Goal: Book appointment/travel/reservation

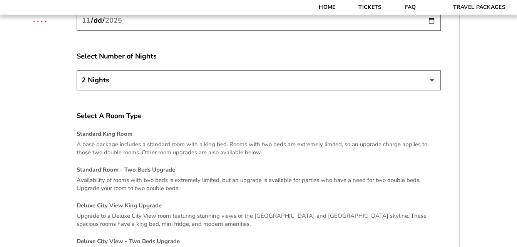
scroll to position [1667, 0]
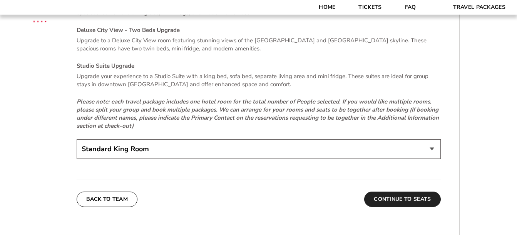
click at [394, 195] on button "Continue To Seats" at bounding box center [402, 199] width 76 height 15
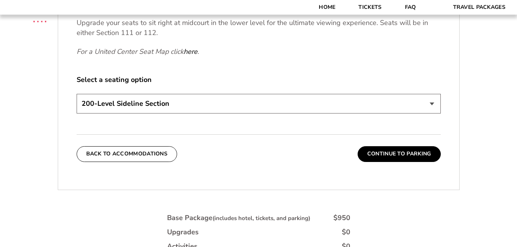
scroll to position [369, 0]
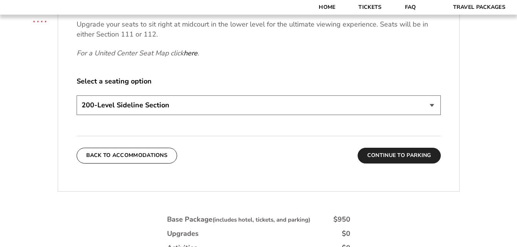
click at [405, 156] on button "Continue To Parking" at bounding box center [399, 155] width 83 height 15
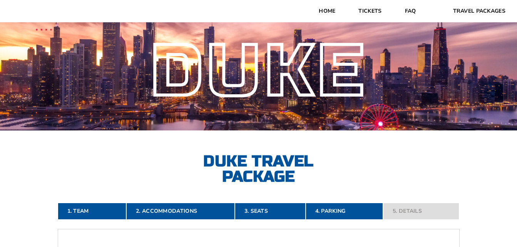
scroll to position [0, 0]
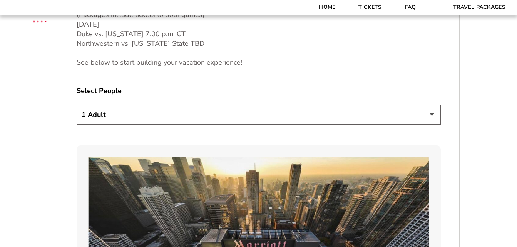
scroll to position [423, 0]
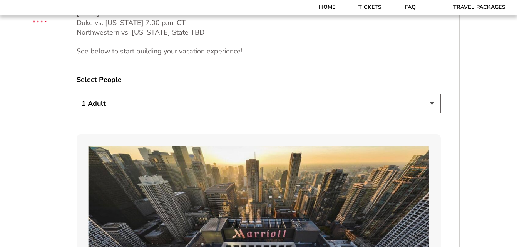
click at [433, 104] on select "1 Adult 2 Adults 3 Adults 4 Adults 2 Adults + 1 Child 2 Adults + 2 Children 2 A…" at bounding box center [259, 104] width 364 height 20
select select "2 Adults"
click at [77, 94] on select "1 Adult 2 Adults 3 Adults 4 Adults 2 Adults + 1 Child 2 Adults + 2 Children 2 A…" at bounding box center [259, 104] width 364 height 20
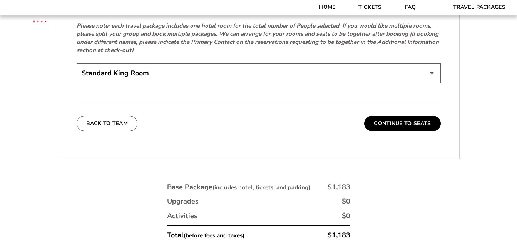
scroll to position [1754, 0]
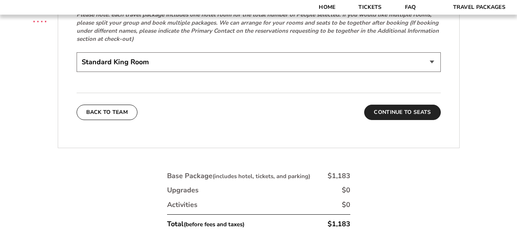
click at [409, 105] on button "Continue To Seats" at bounding box center [402, 112] width 76 height 15
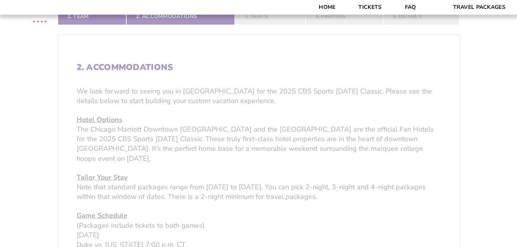
scroll to position [117, 0]
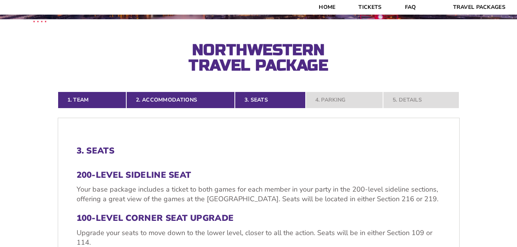
drag, startPoint x: 516, startPoint y: 32, endPoint x: 514, endPoint y: 45, distance: 14.0
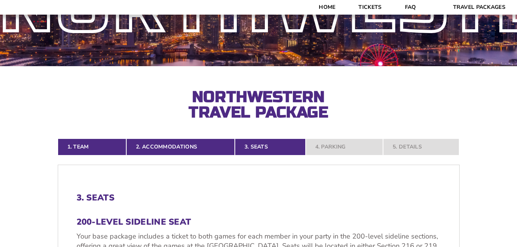
scroll to position [67, 0]
